Goal: Transaction & Acquisition: Purchase product/service

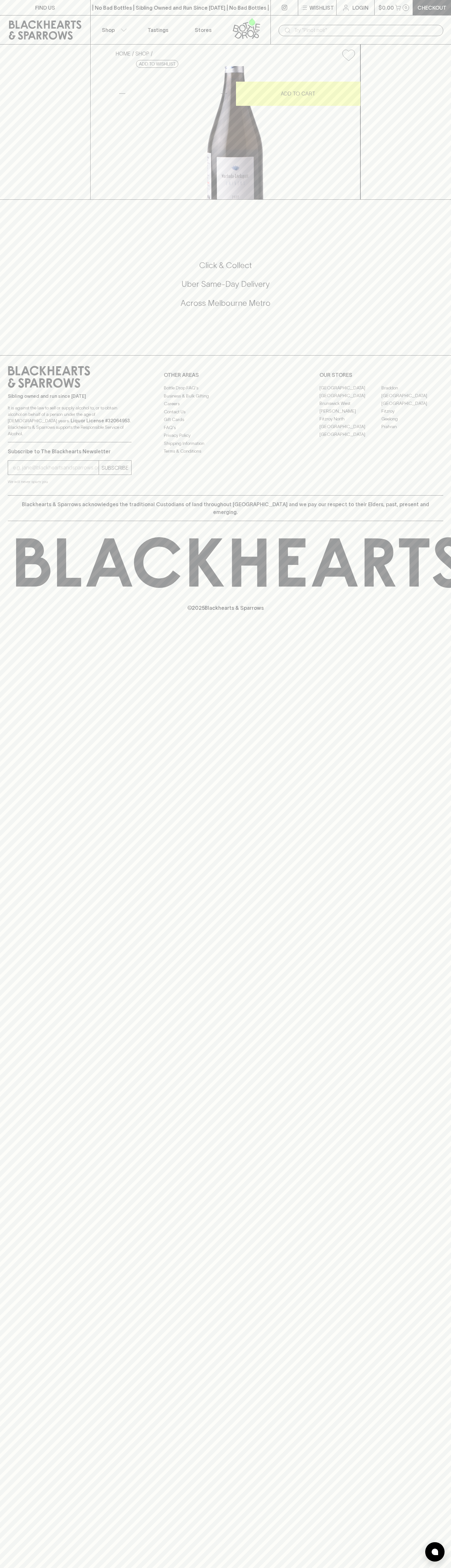
click at [134, 2] on div "| No Bad Bottles | Sibling Owned and Run Since 2006 | No Bad Bottles | Sibling …" at bounding box center [181, 7] width 181 height 16
click at [424, 70] on div "HOME SHOP Muchado Leclapart Univers Palomino 2022 $86.00 Add to wishlist 10% di…" at bounding box center [226, 122] width 451 height 155
click at [186, 1568] on html "FIND US | No Bad Bottles | Sibling Owned and Run Since 2006 | No Bad Bottles | …" at bounding box center [226, 784] width 451 height 1568
click at [6, 406] on div "FIND US | No Bad Bottles | Sibling Owned and Run Since 2006 | No Bad Bottles | …" at bounding box center [226, 784] width 451 height 1568
